Goal: Information Seeking & Learning: Learn about a topic

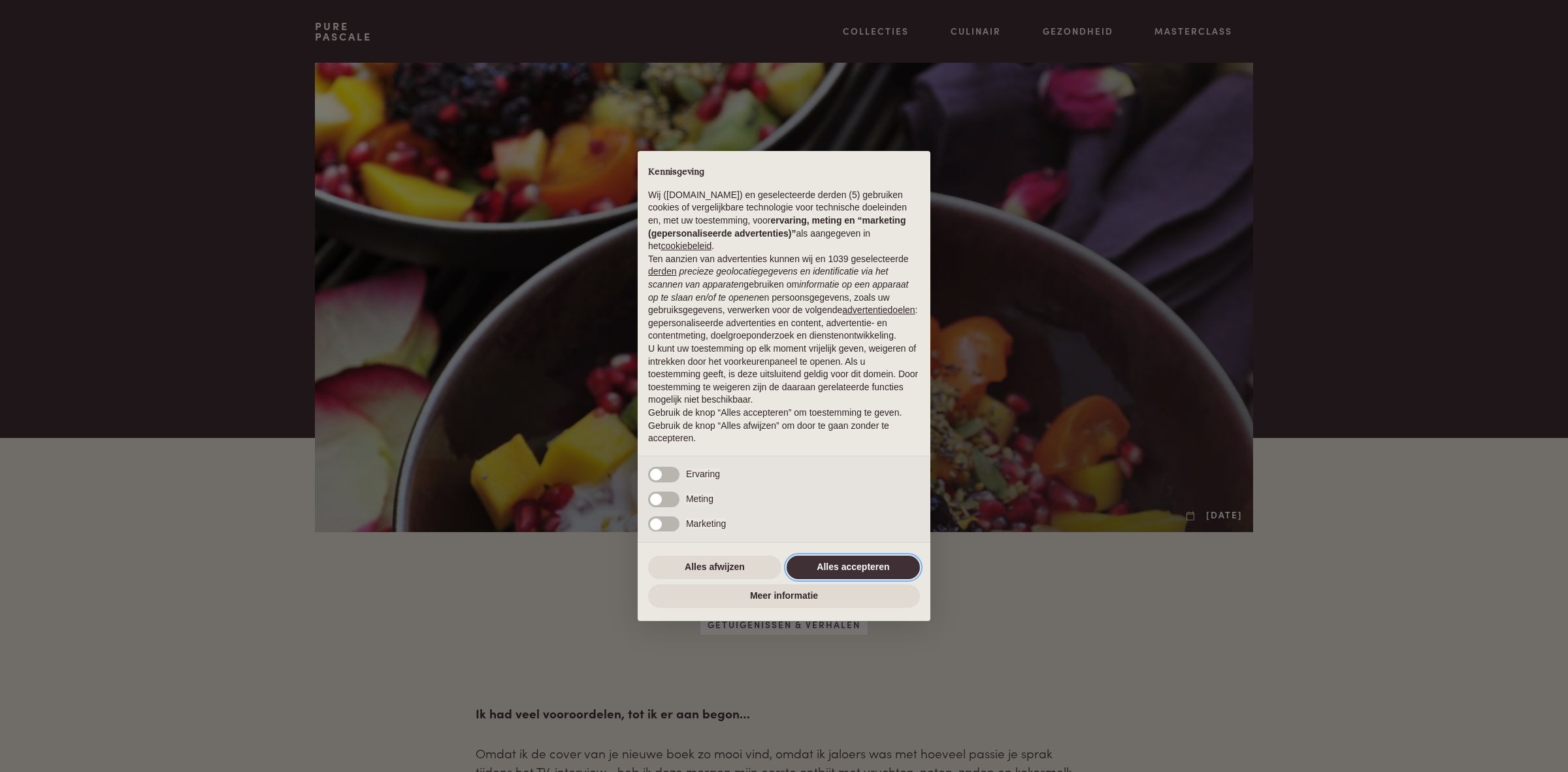
click at [834, 562] on button "Alles accepteren" at bounding box center [853, 567] width 133 height 24
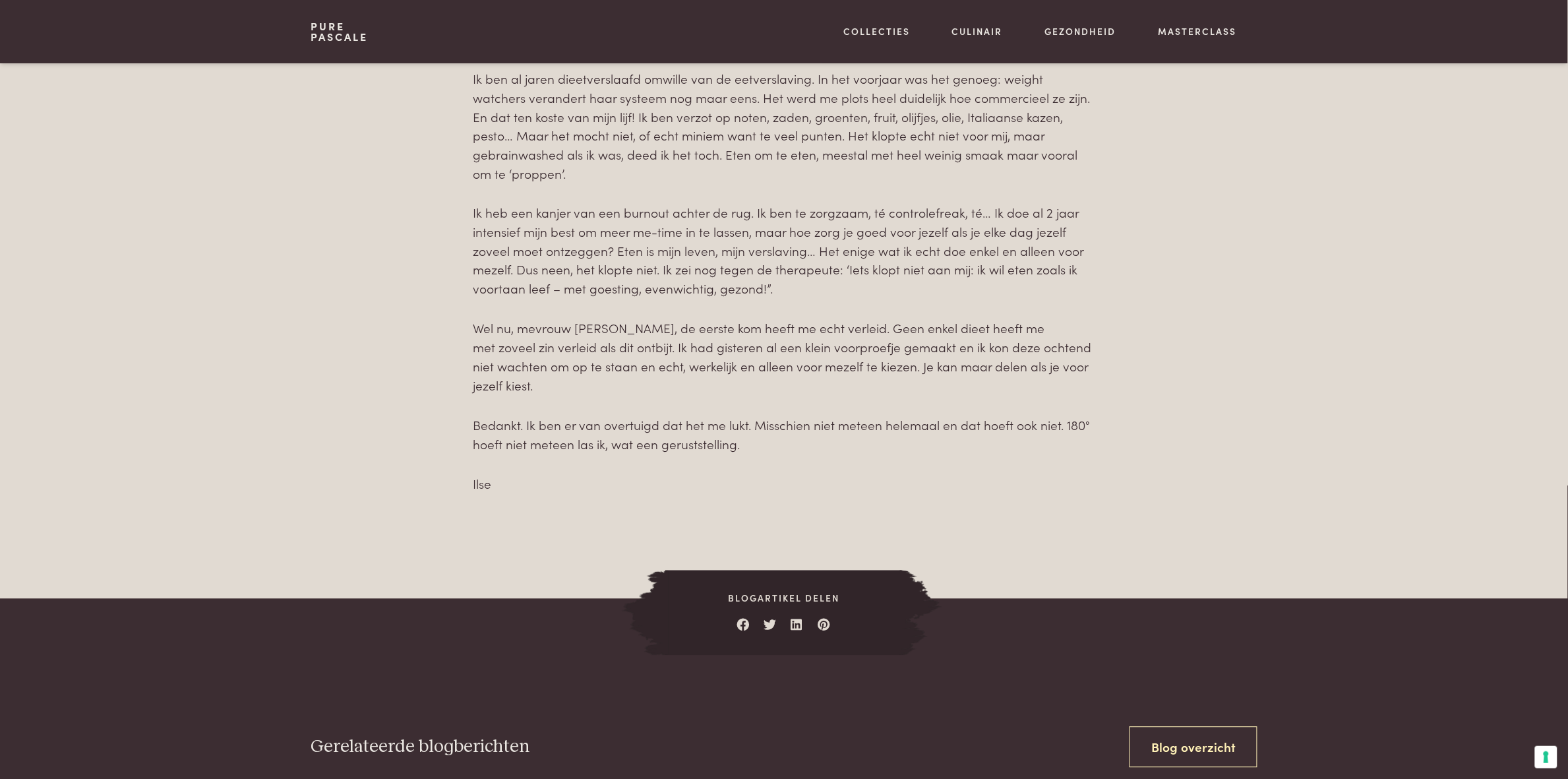
scroll to position [857, 0]
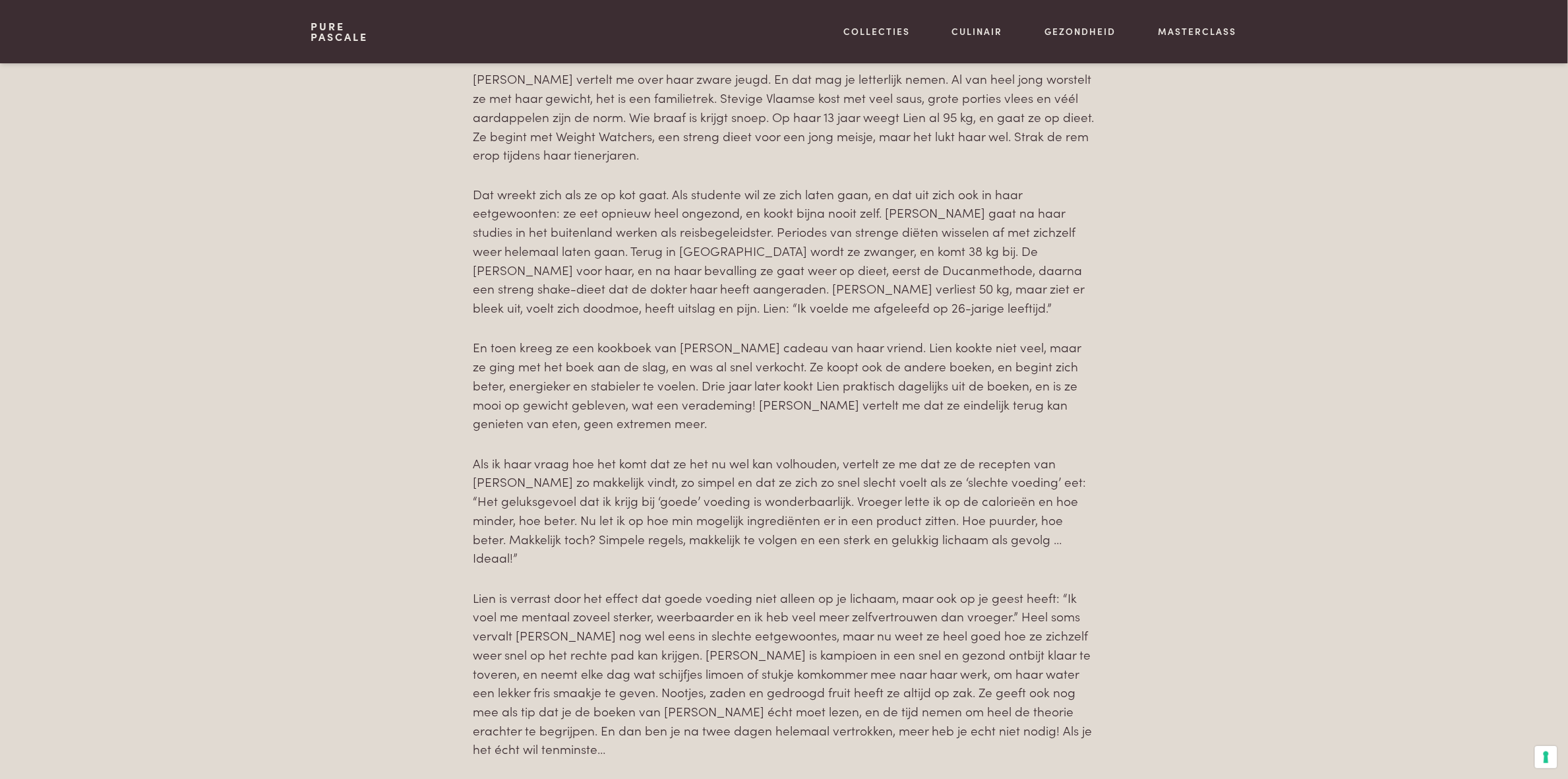
scroll to position [923, 0]
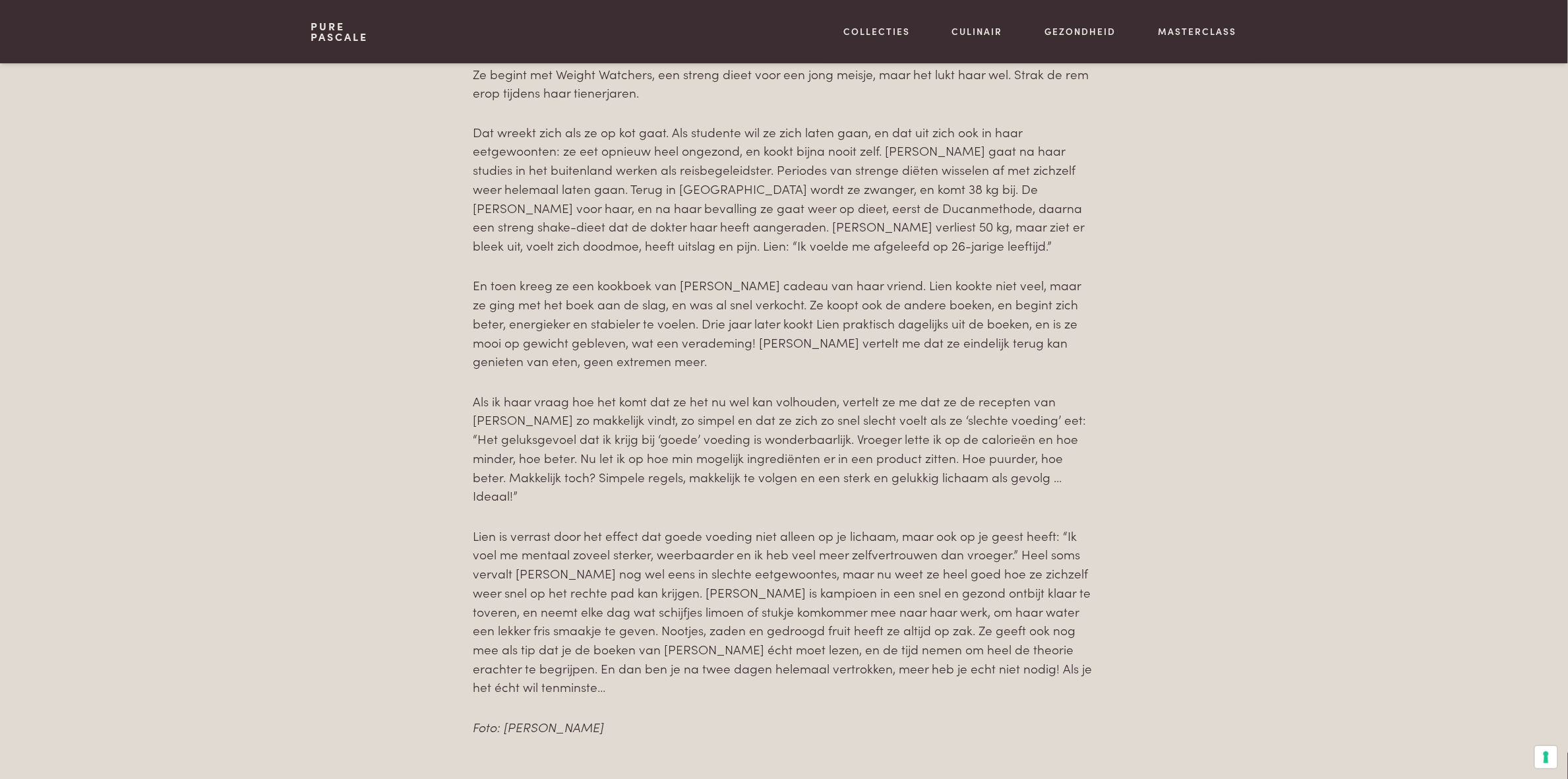
click at [336, 28] on link "Pure Pascale" at bounding box center [339, 31] width 57 height 21
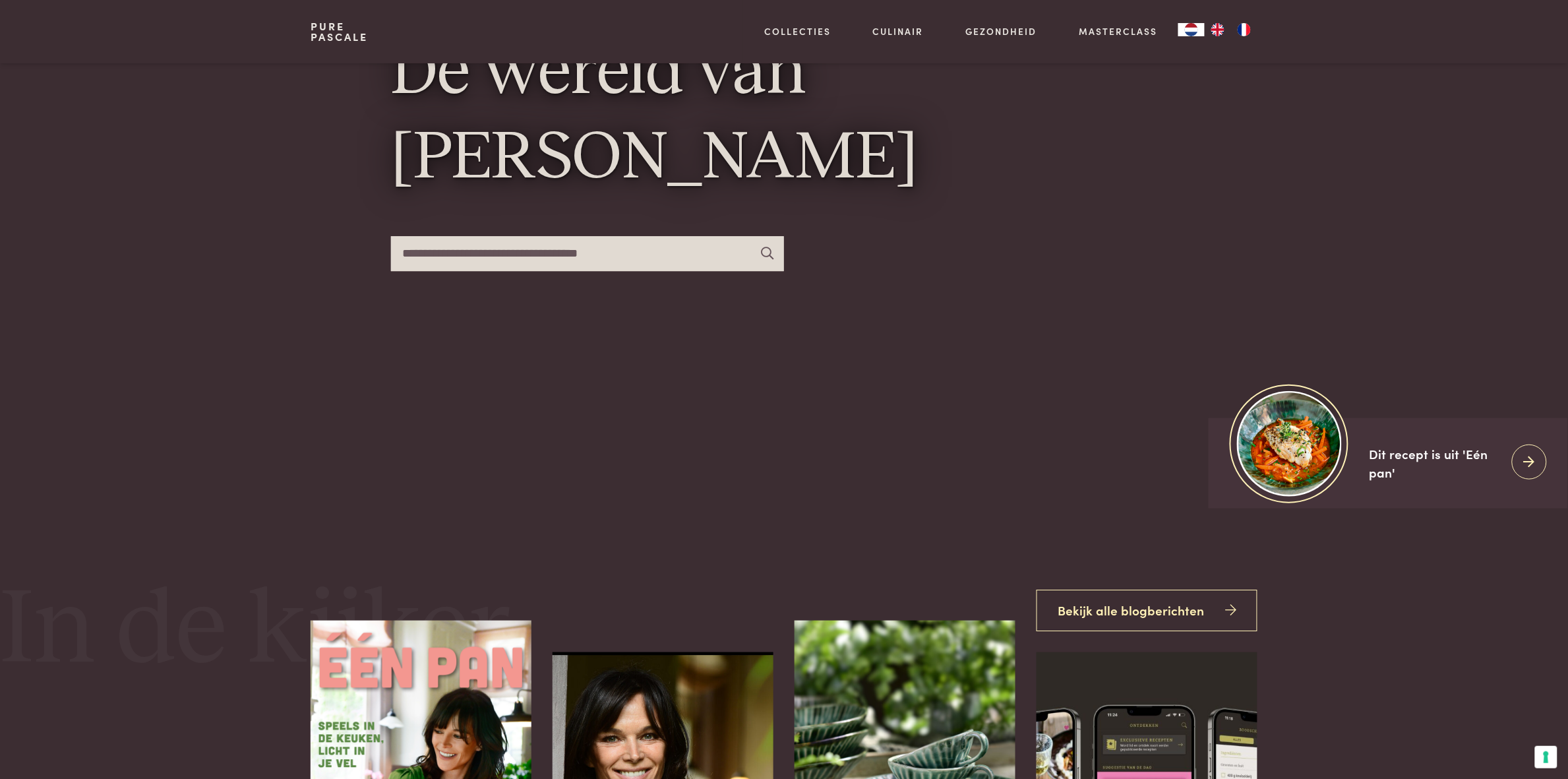
scroll to position [265, 0]
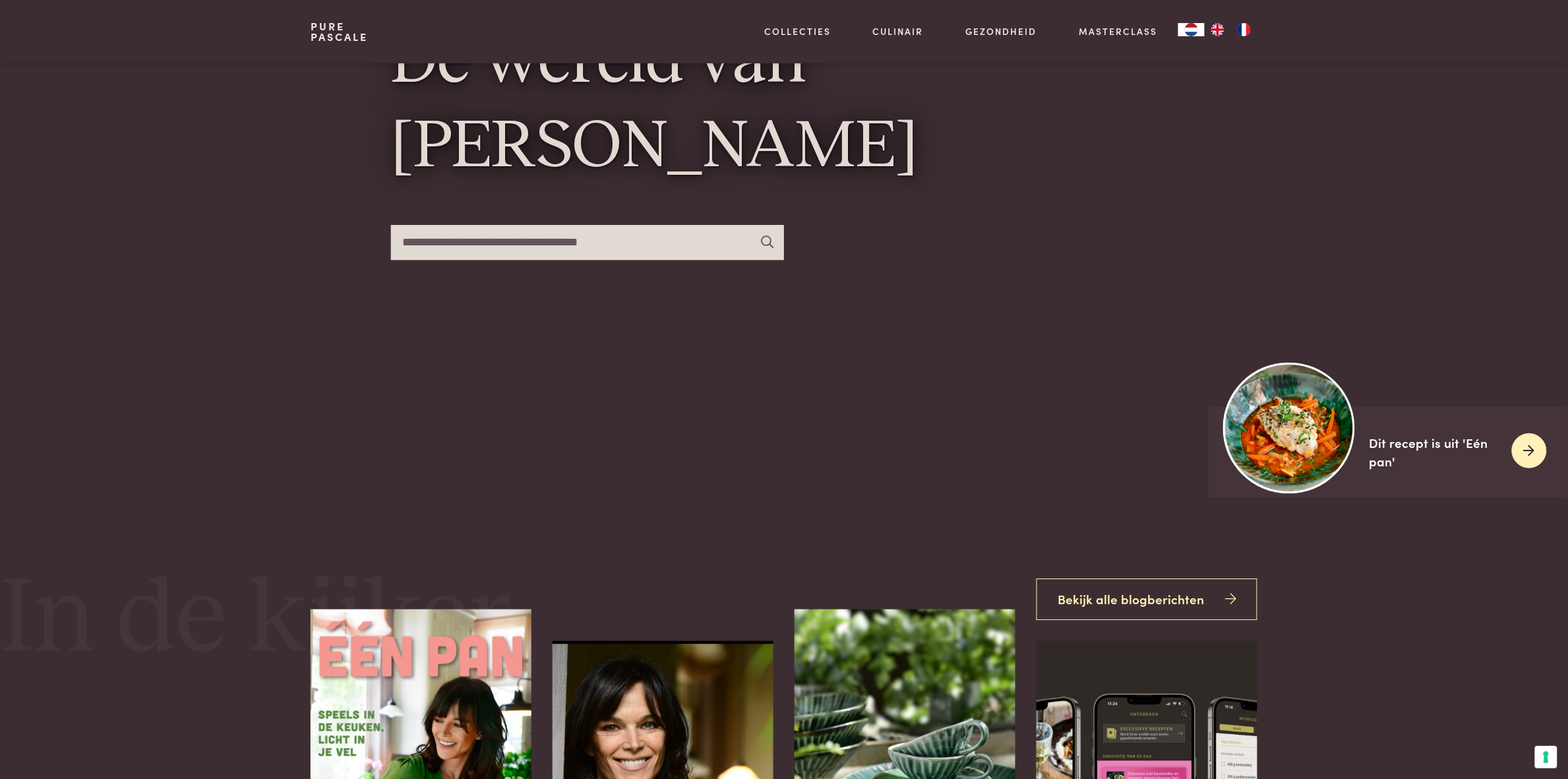
click at [1341, 438] on img at bounding box center [1289, 428] width 131 height 131
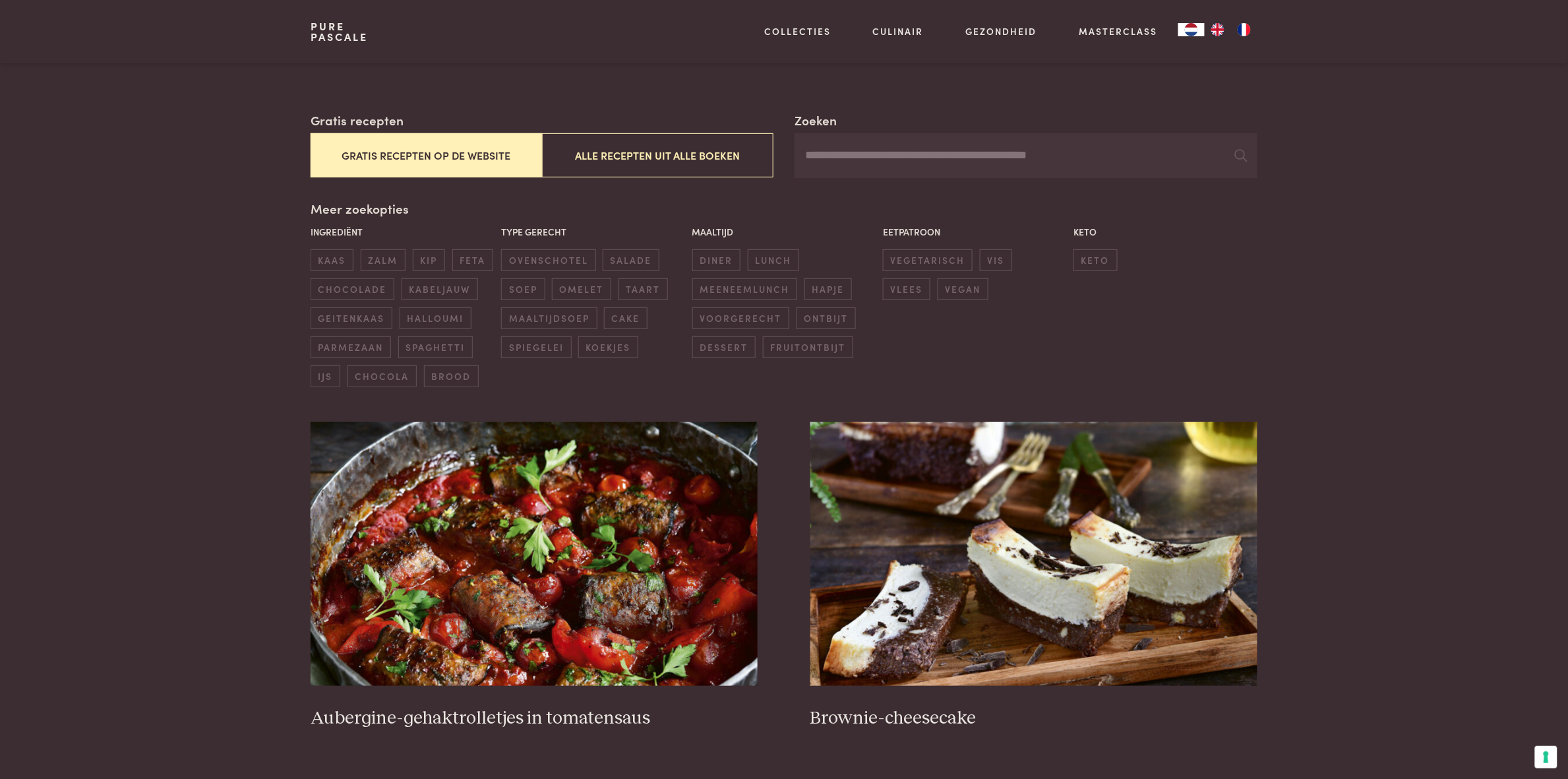
scroll to position [231, 0]
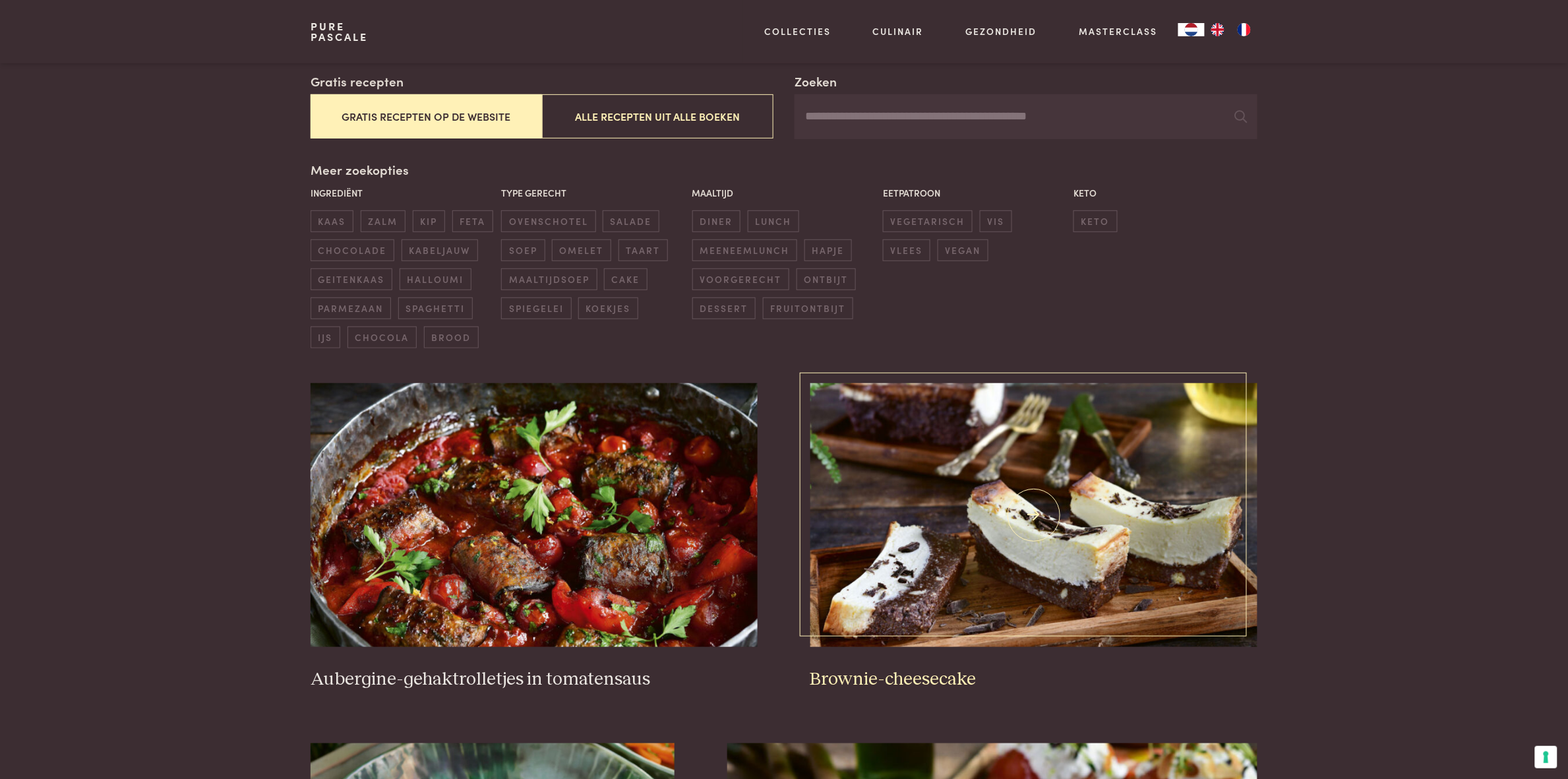
click at [1113, 612] on img at bounding box center [1034, 515] width 447 height 264
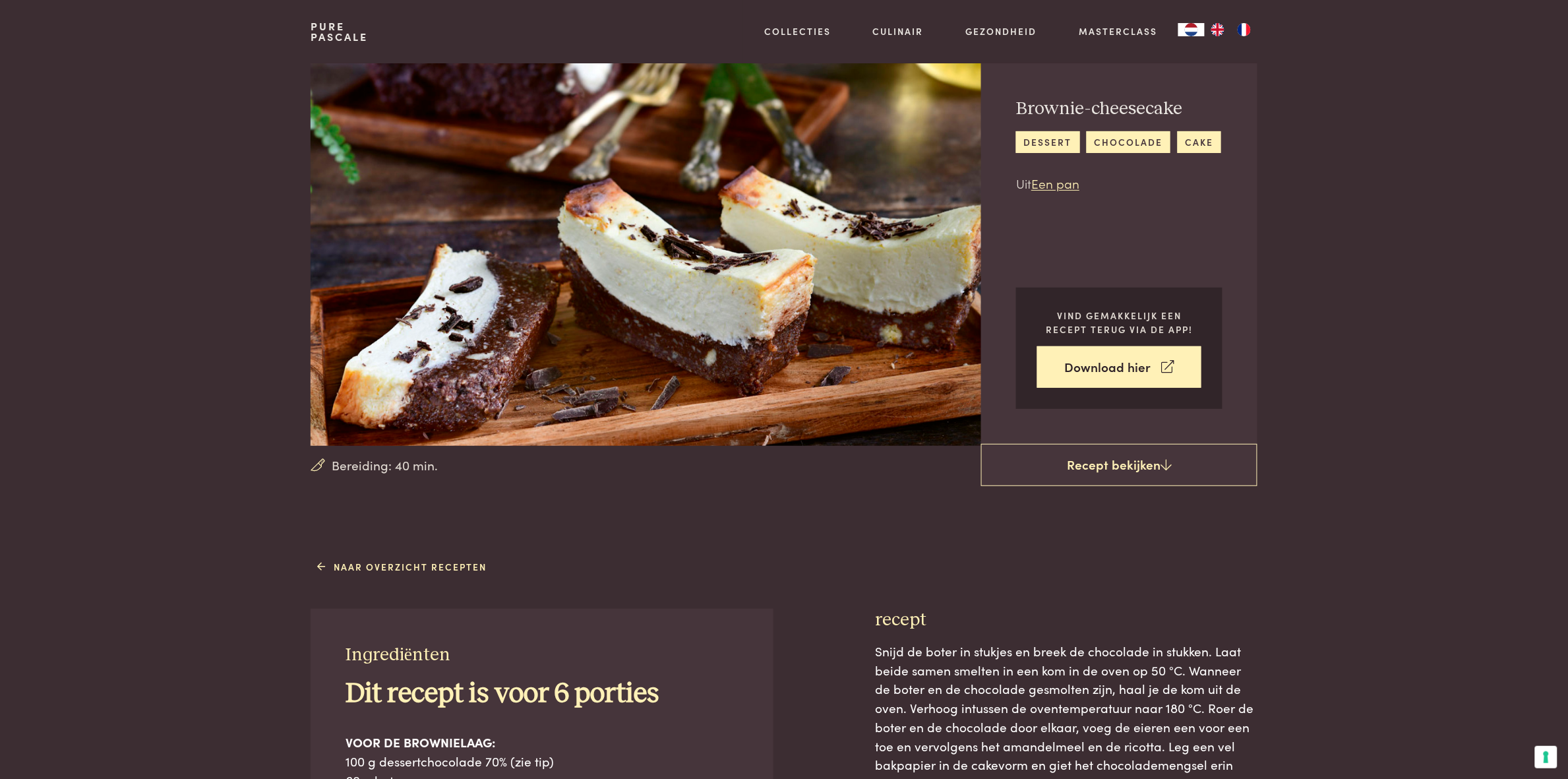
scroll to position [21, 0]
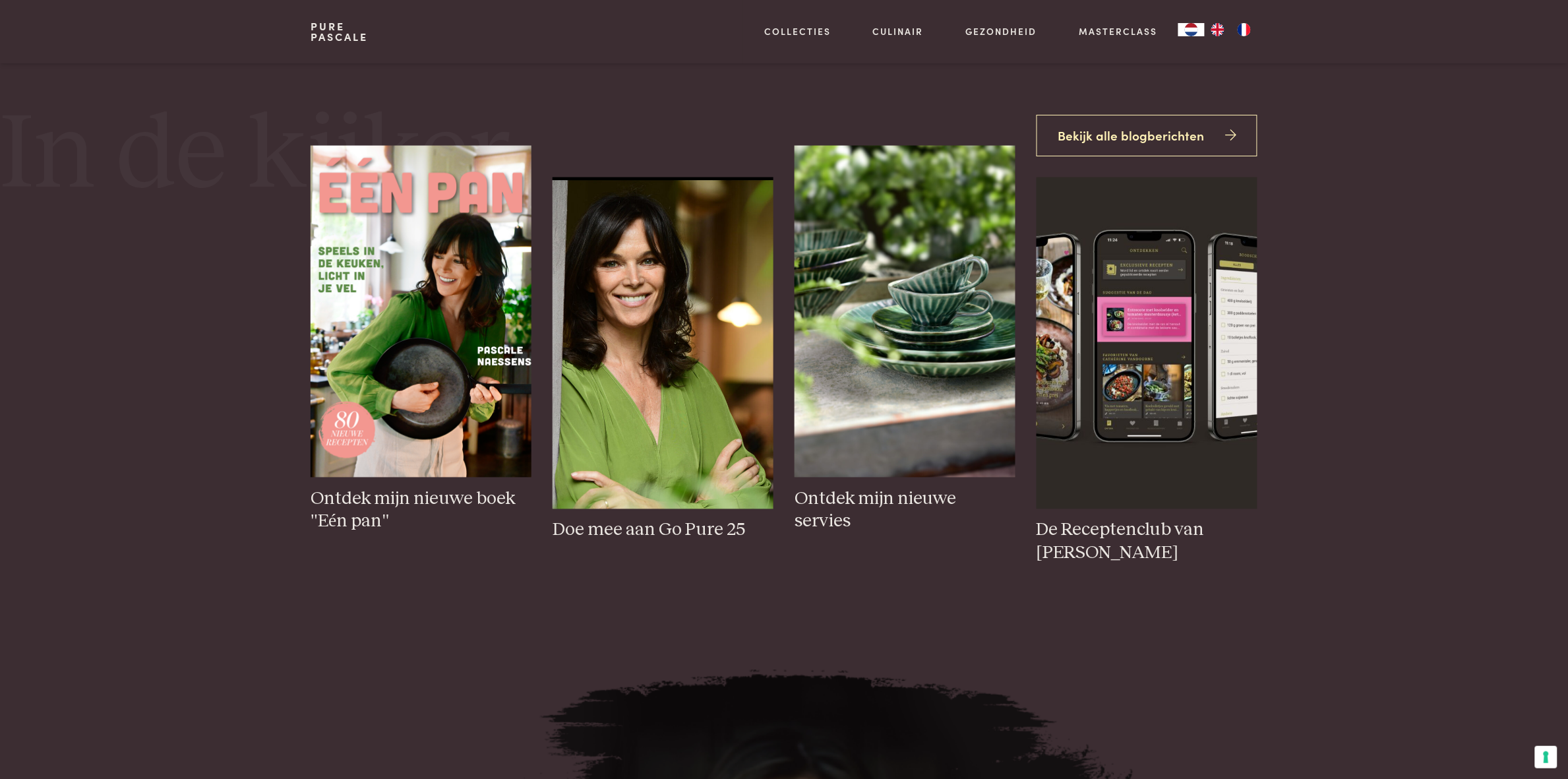
scroll to position [757, 0]
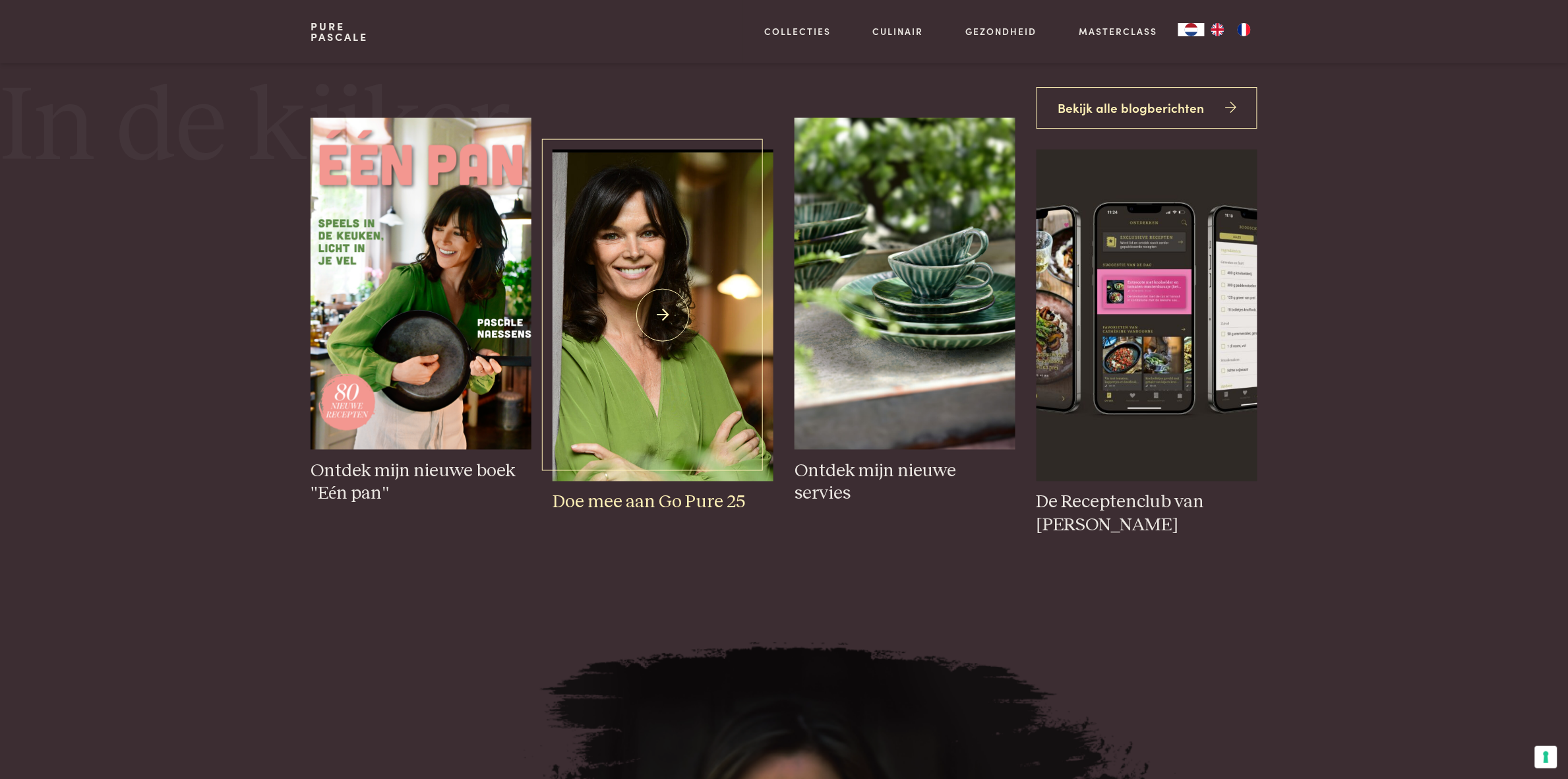
click at [677, 399] on img at bounding box center [663, 315] width 221 height 332
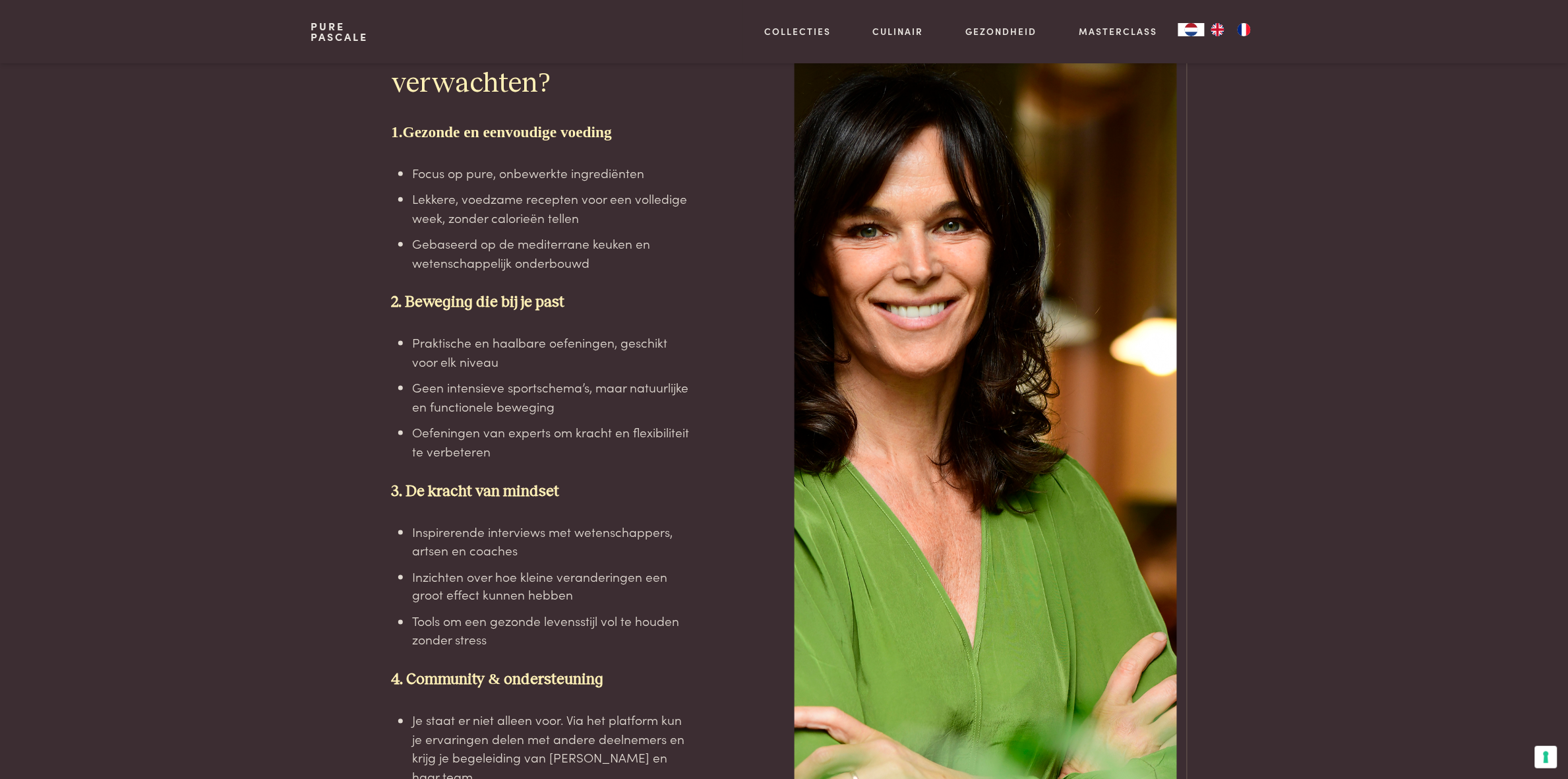
scroll to position [2606, 0]
